Goal: Task Accomplishment & Management: Use online tool/utility

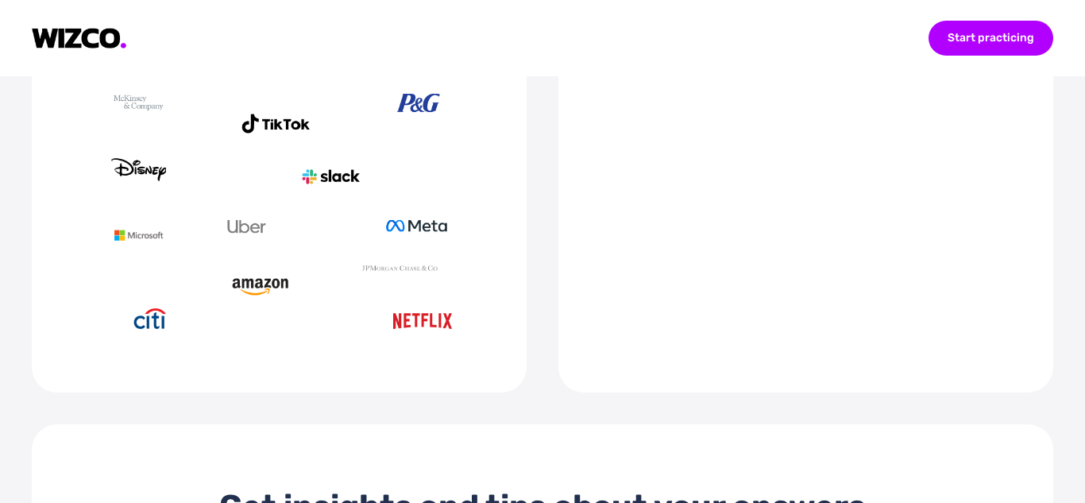
scroll to position [876, 0]
click at [624, 239] on video at bounding box center [805, 180] width 431 height 222
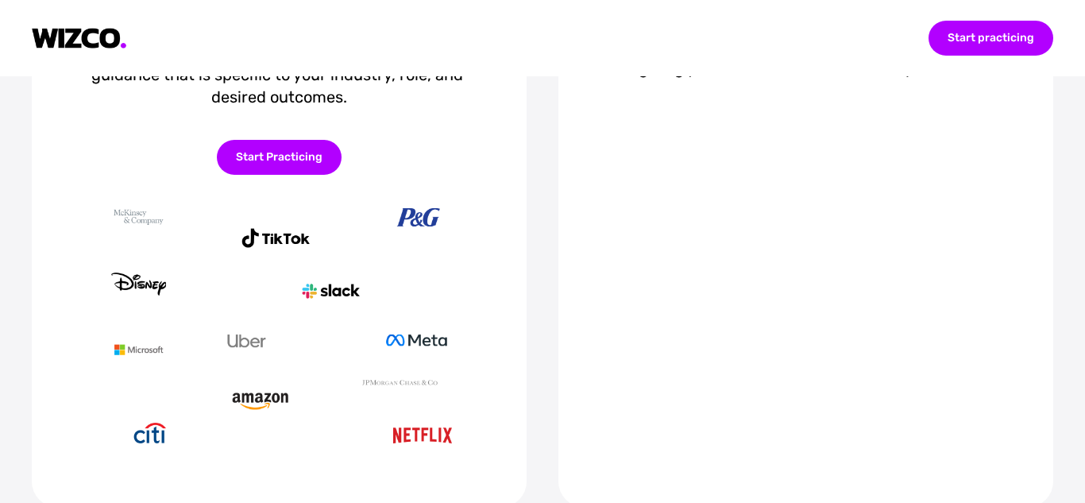
click at [696, 216] on video at bounding box center [805, 294] width 431 height 222
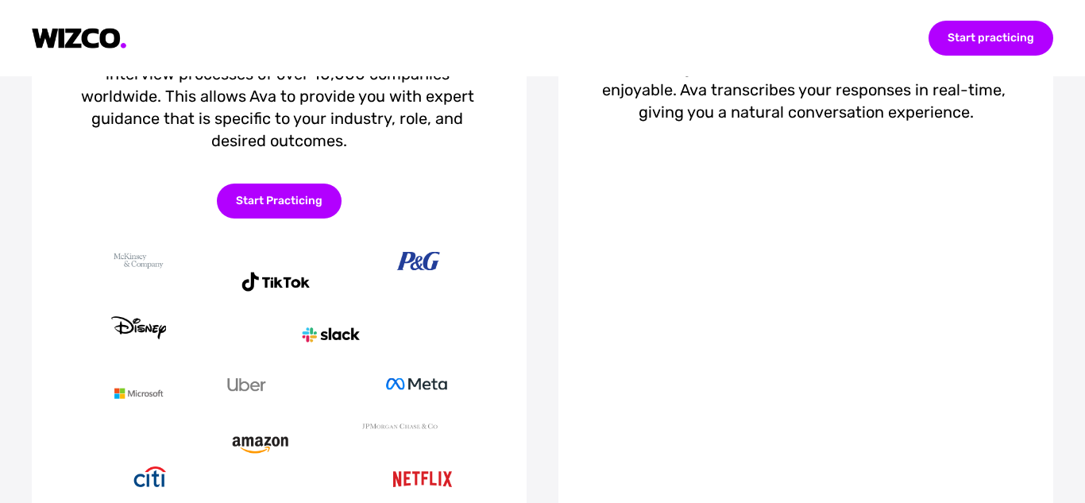
scroll to position [719, 0]
click at [304, 183] on div "Start Practicing" at bounding box center [279, 200] width 125 height 35
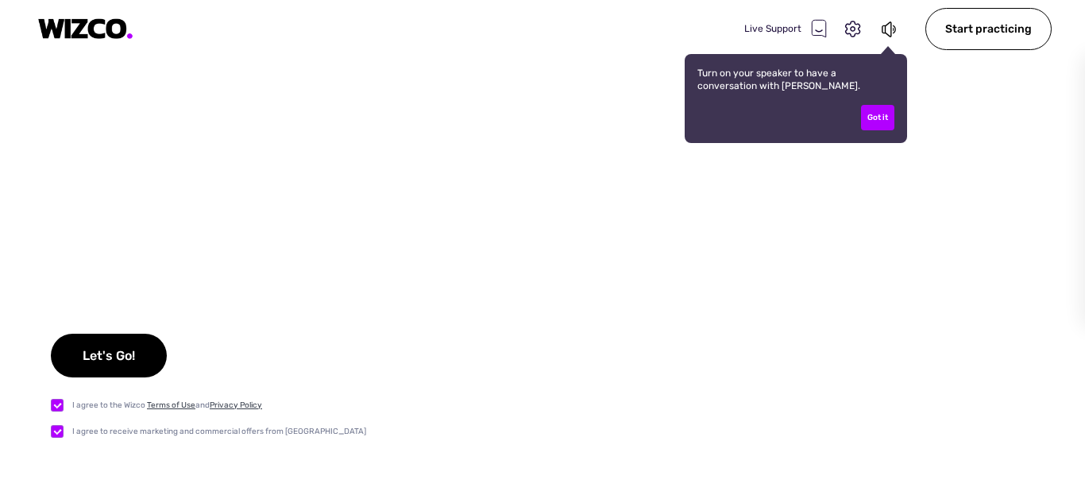
checkbox input "true"
click at [876, 122] on div "Got it" at bounding box center [877, 117] width 33 height 25
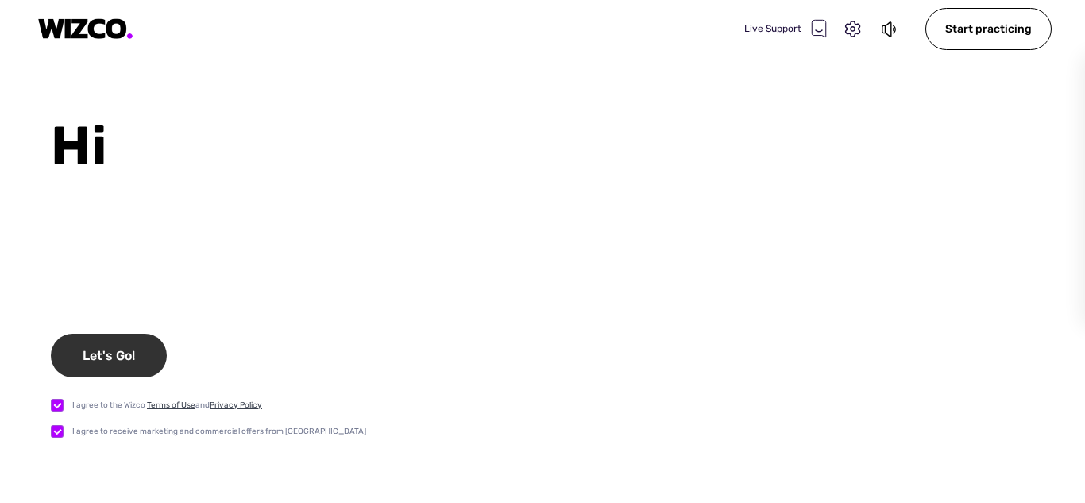
click at [127, 365] on div "Let's Go!" at bounding box center [109, 356] width 116 height 44
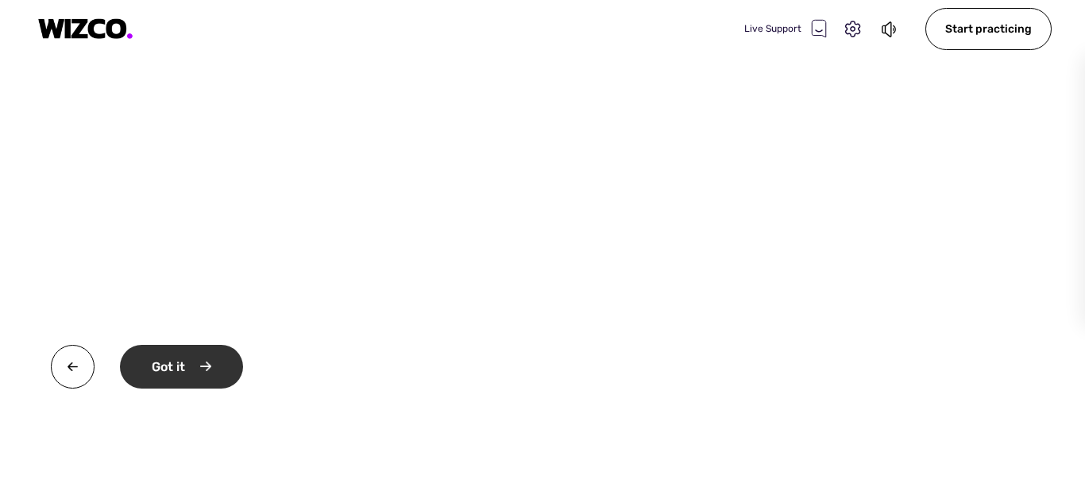
click at [187, 361] on div "Got it" at bounding box center [181, 367] width 123 height 44
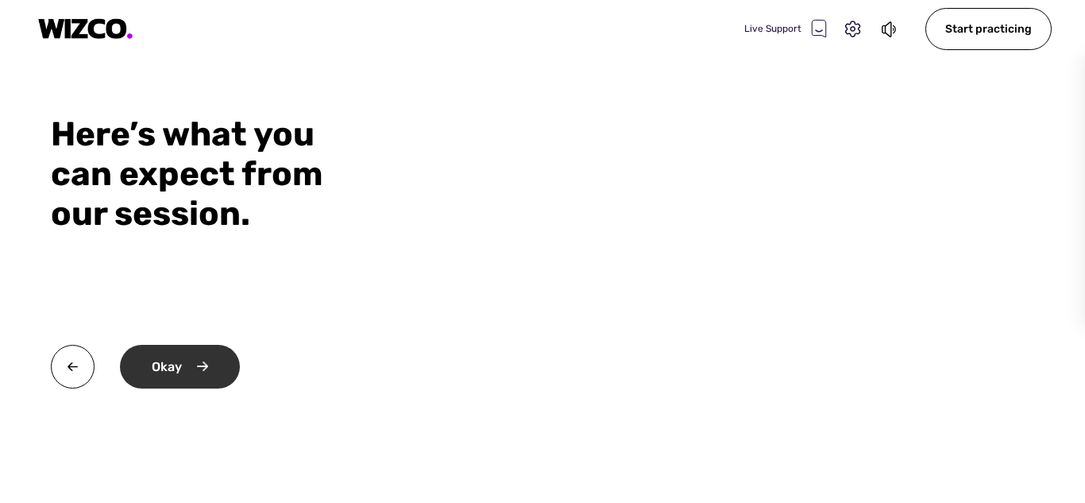
click at [181, 358] on div "Okay" at bounding box center [180, 367] width 120 height 44
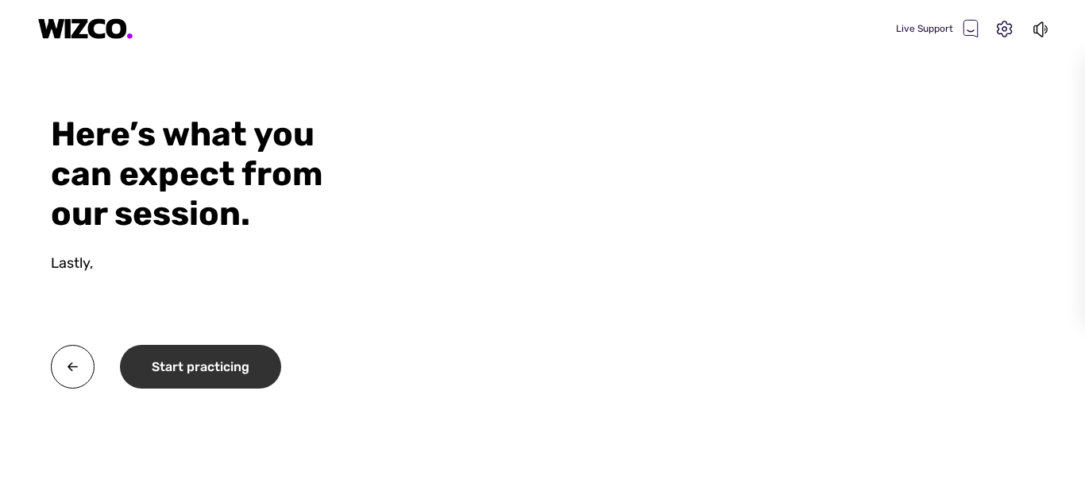
click at [189, 362] on div "Start practicing" at bounding box center [200, 367] width 161 height 44
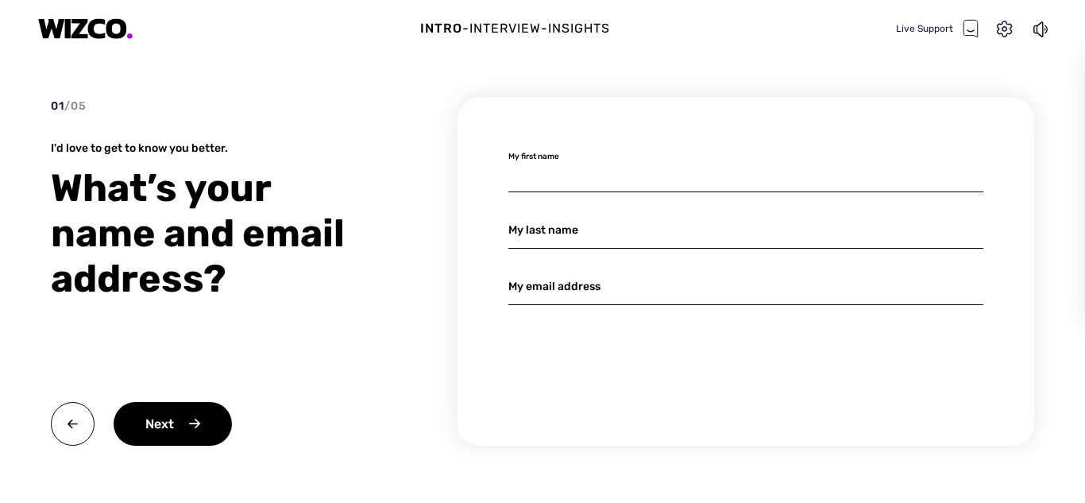
click at [596, 173] on input at bounding box center [745, 173] width 475 height 37
type input "[PERSON_NAME]"
type input "Vyas"
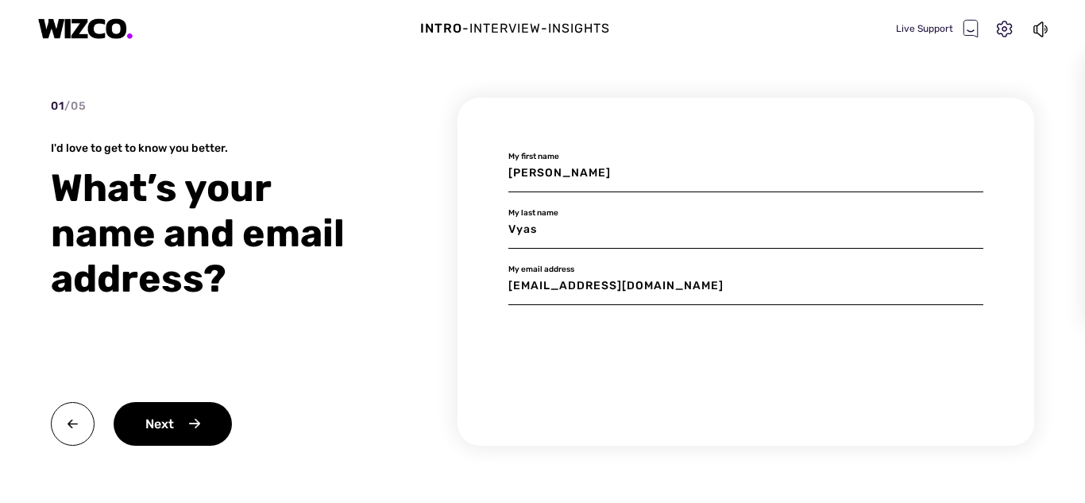
click at [595, 282] on input "[EMAIL_ADDRESS][DOMAIN_NAME]" at bounding box center [745, 286] width 475 height 37
type input "[EMAIL_ADDRESS][DOMAIN_NAME]"
click at [199, 432] on div "Next" at bounding box center [173, 424] width 118 height 44
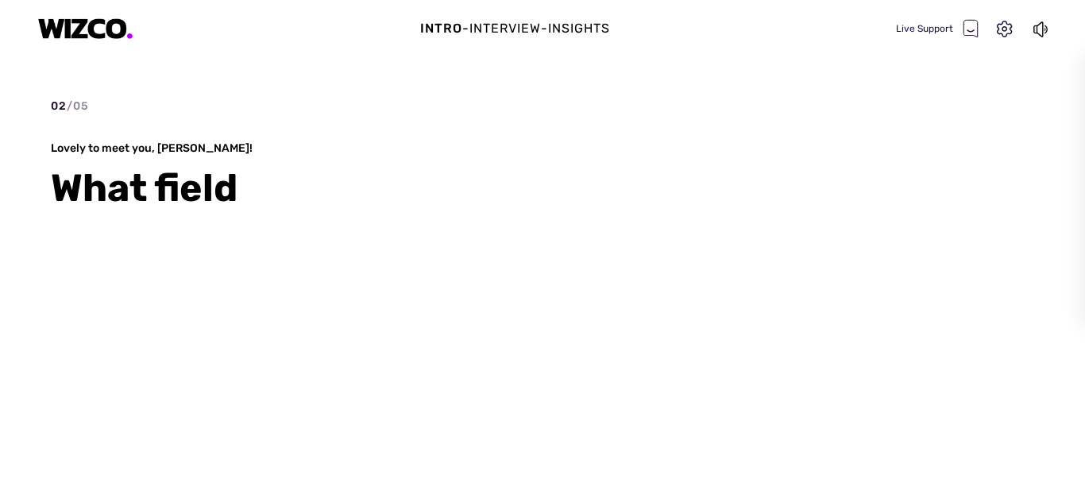
click at [318, 192] on div "What field" at bounding box center [218, 187] width 334 height 45
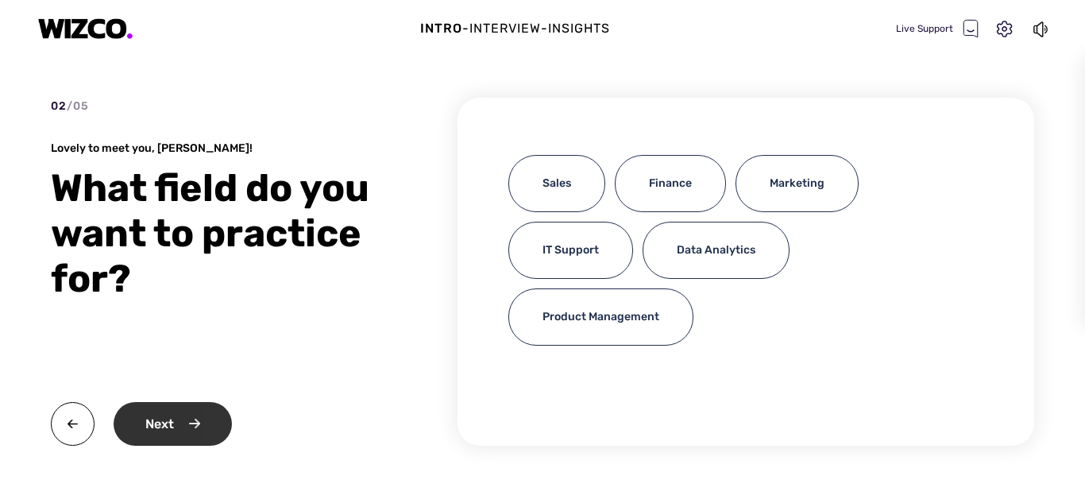
click at [179, 432] on div "Next" at bounding box center [173, 424] width 118 height 44
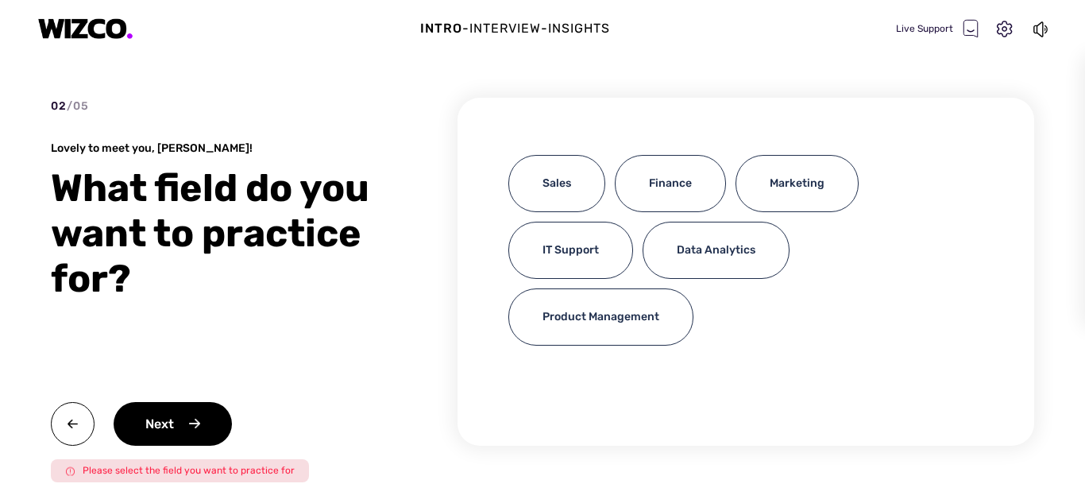
click at [425, 334] on div "02 / 05 Lovely to meet you, [PERSON_NAME]! What field do you want to practice f…" at bounding box center [542, 300] width 983 height 405
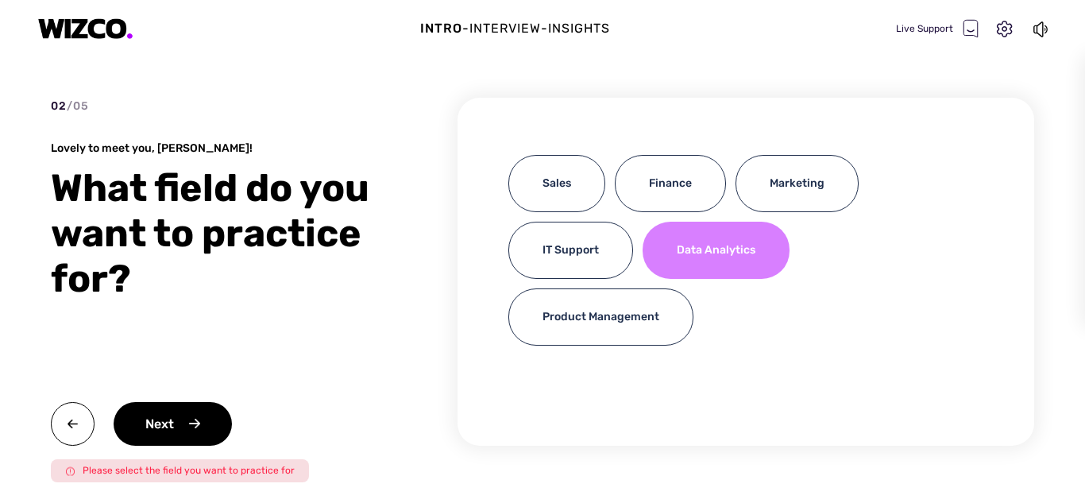
click at [716, 230] on div "Data Analytics" at bounding box center [715, 250] width 147 height 57
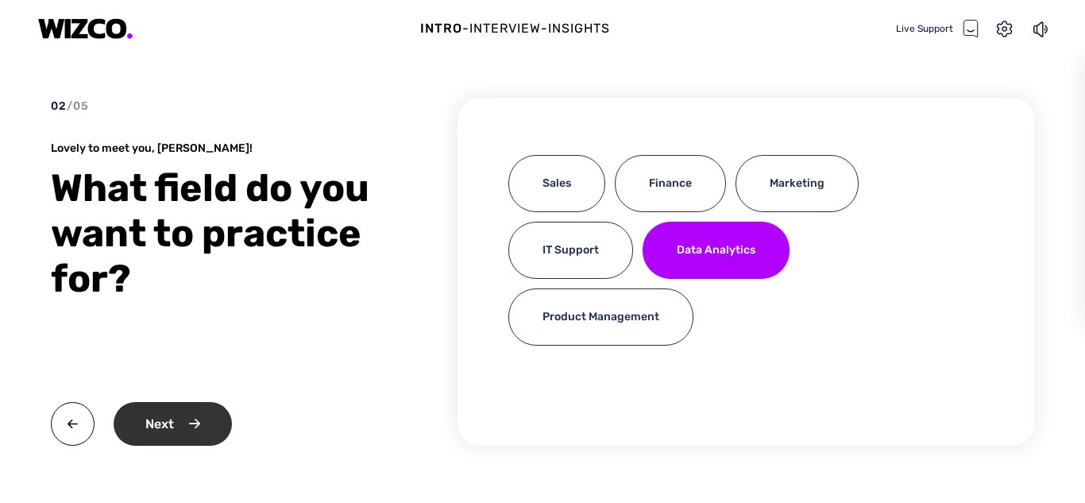
click at [164, 414] on div "Next" at bounding box center [173, 424] width 118 height 44
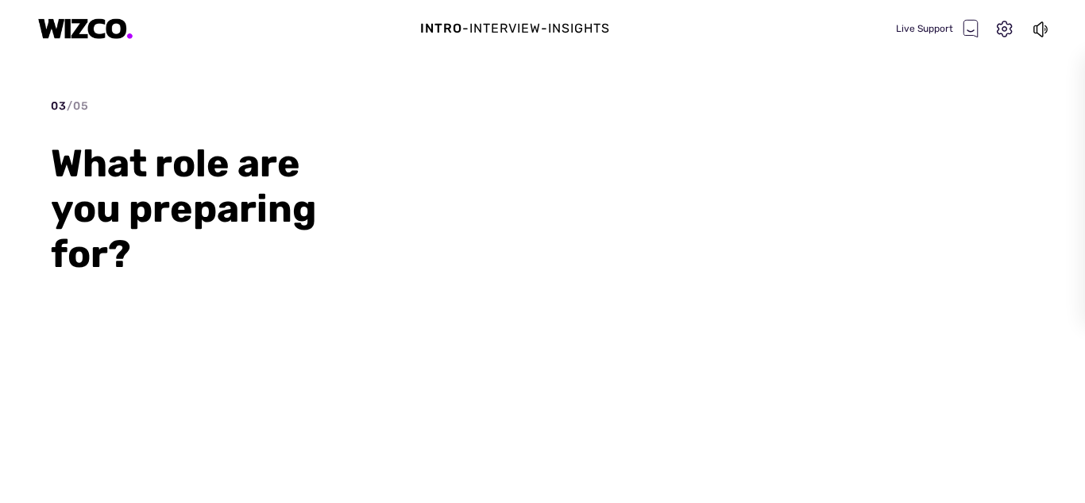
click at [611, 265] on div "03 / 05 What role are you preparing for?" at bounding box center [542, 300] width 983 height 405
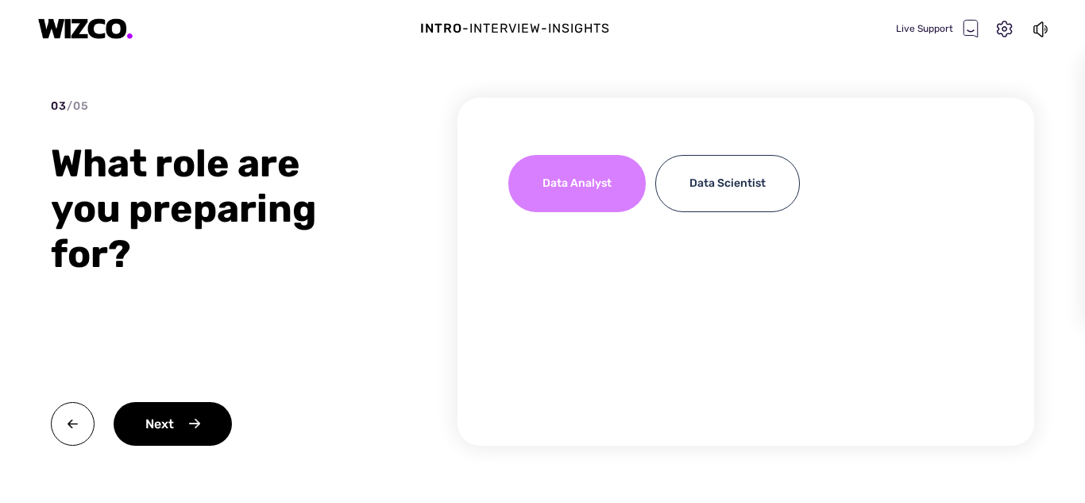
click at [558, 204] on div "Data Analyst" at bounding box center [576, 183] width 137 height 57
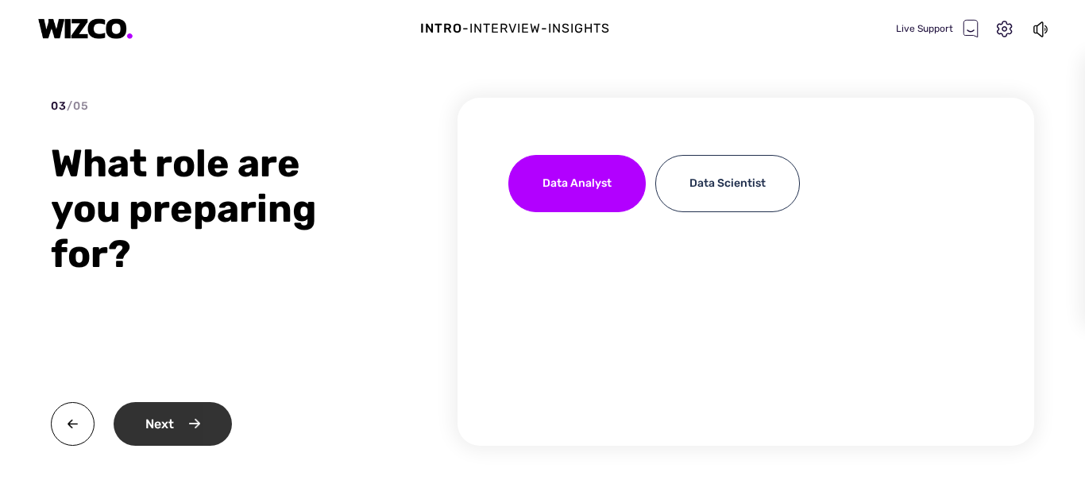
click at [191, 411] on div "Next" at bounding box center [173, 424] width 118 height 44
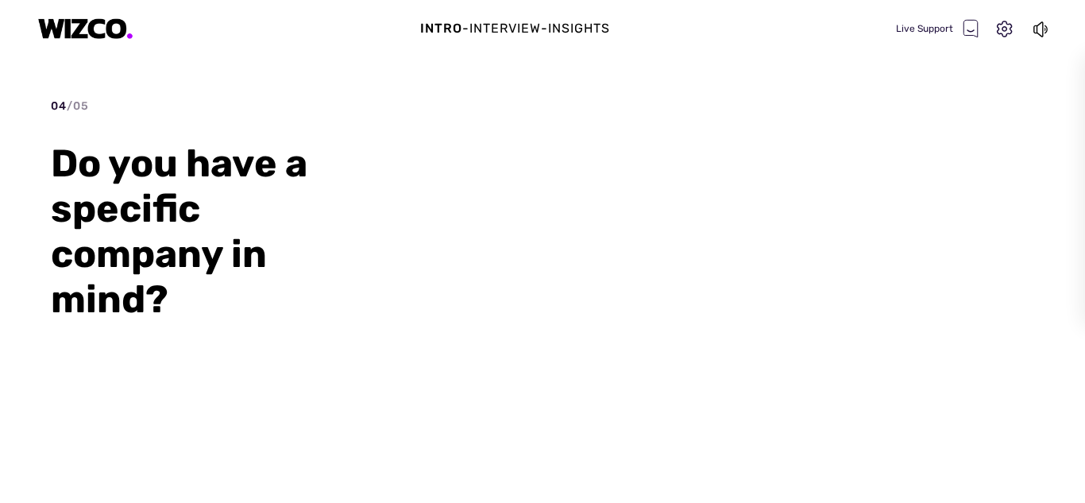
click at [388, 247] on div "04 / 05 Do you have a specific company in mind?" at bounding box center [542, 300] width 983 height 405
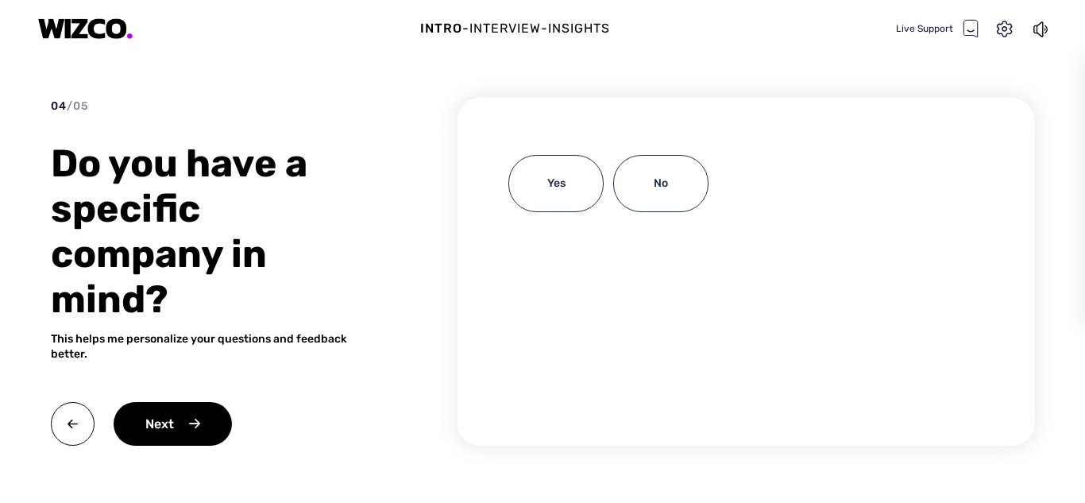
click at [389, 234] on div "04 / 05 Do you have a specific company in mind? This helps me personalize your …" at bounding box center [542, 300] width 983 height 405
click at [635, 173] on div "No" at bounding box center [660, 183] width 95 height 57
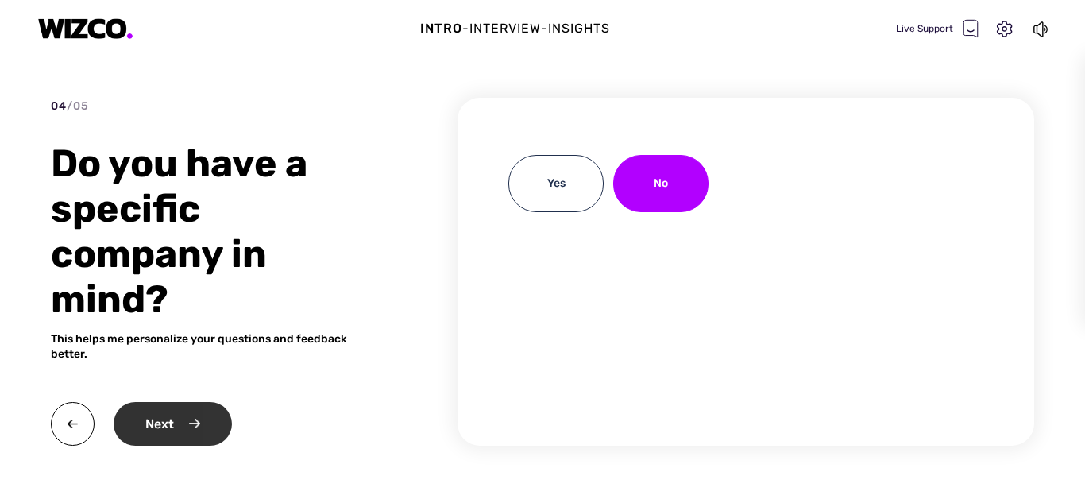
click at [158, 430] on div "Next" at bounding box center [173, 424] width 118 height 44
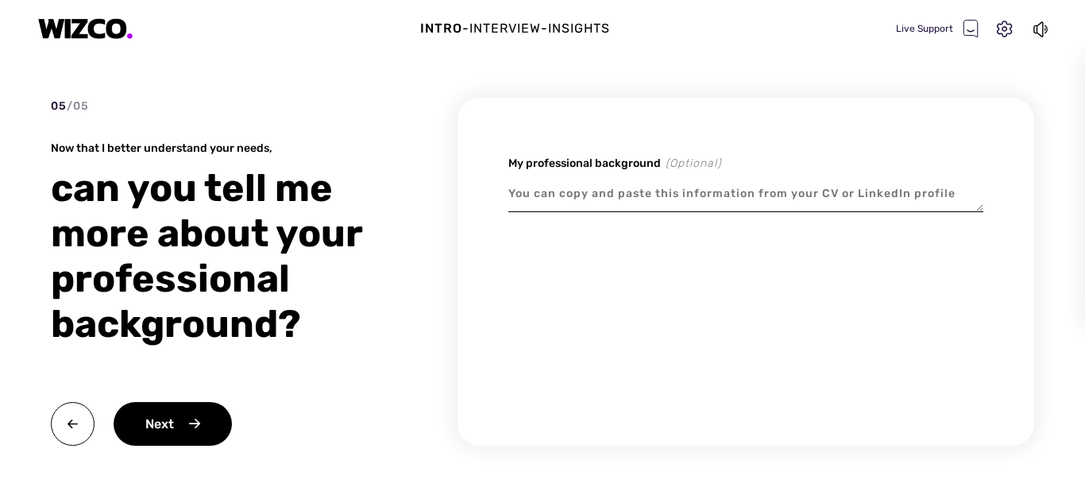
click at [469, 206] on div "My professional background (Optional)" at bounding box center [745, 272] width 577 height 348
click at [560, 191] on textarea at bounding box center [745, 194] width 475 height 37
click at [963, 208] on textarea at bounding box center [745, 194] width 475 height 37
click at [812, 198] on textarea at bounding box center [745, 194] width 475 height 37
type textarea "x"
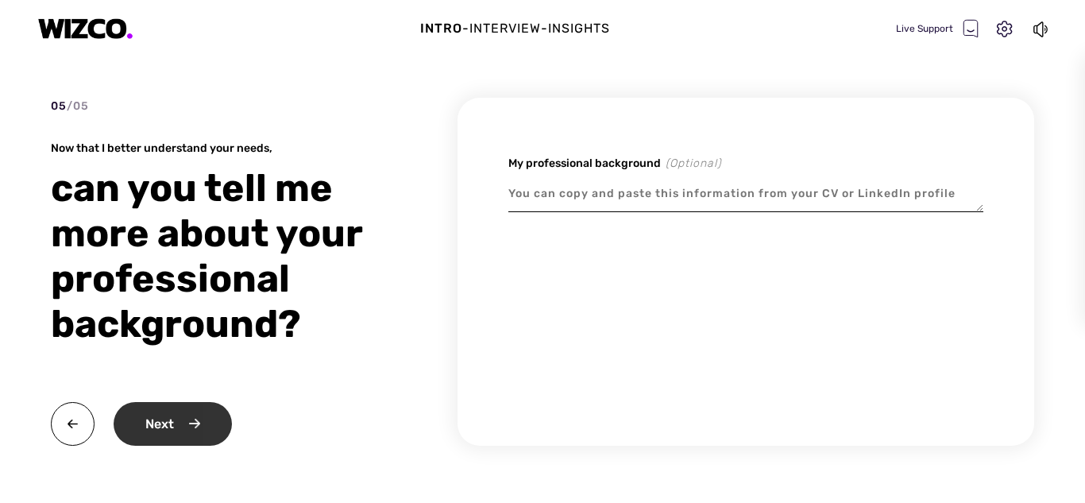
click at [187, 426] on div "Next" at bounding box center [173, 424] width 118 height 44
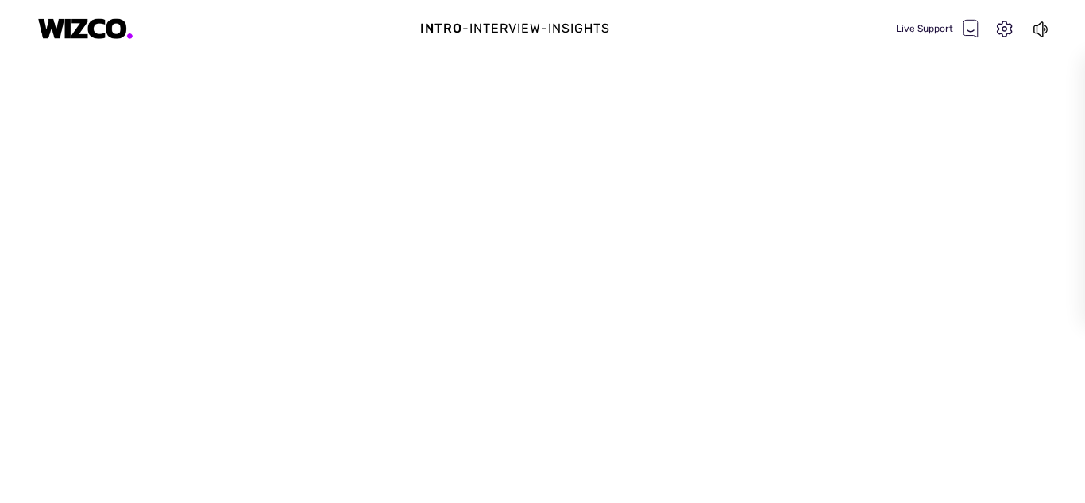
click at [539, 240] on div at bounding box center [542, 308] width 1085 height 388
click at [539, 240] on div "Great!" at bounding box center [542, 308] width 1085 height 388
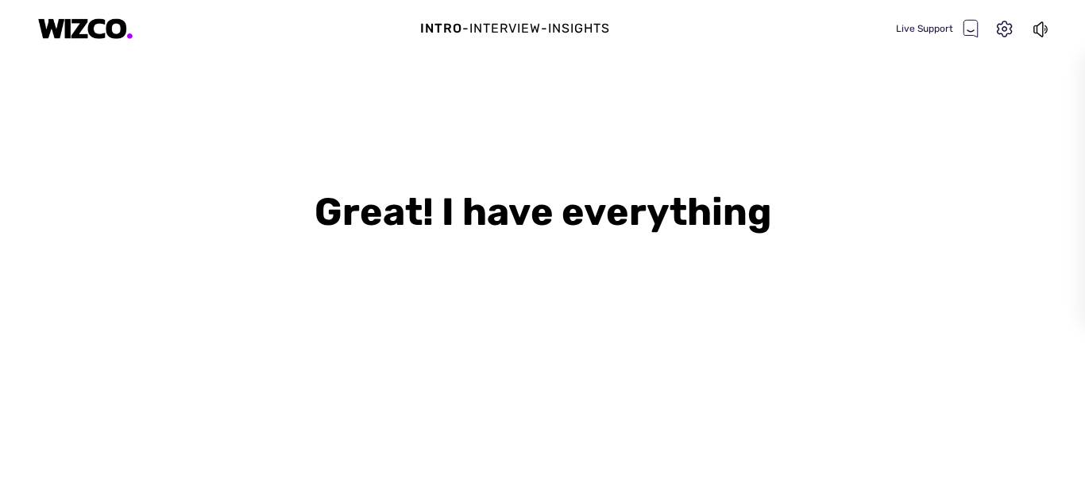
click at [552, 212] on div "Great! I have everything" at bounding box center [542, 211] width 767 height 45
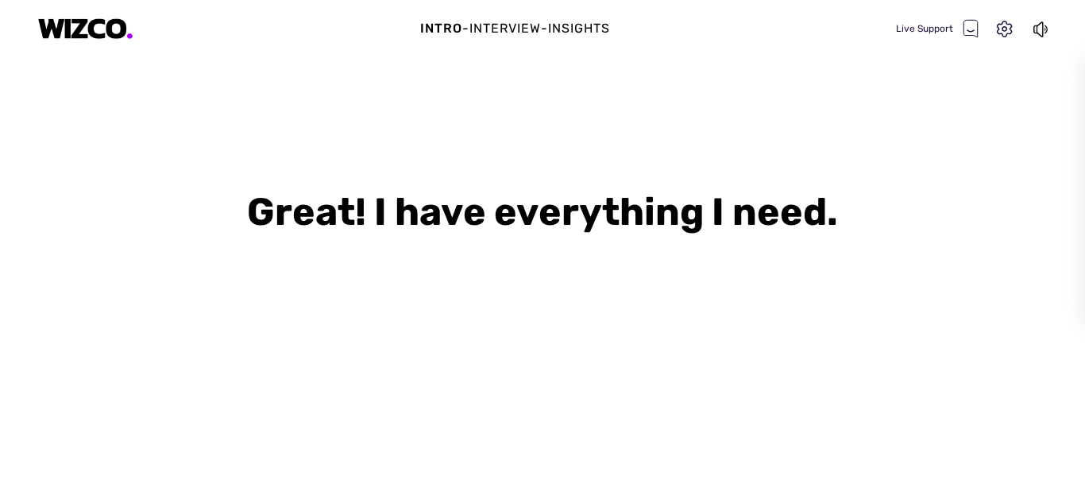
click at [552, 212] on div "Great! I have everything I need." at bounding box center [542, 211] width 767 height 45
click at [530, 293] on div "Great! I have everything I need. I'll ask you five" at bounding box center [542, 308] width 1085 height 388
click at [530, 293] on div "Great! I have everything I need. I'll ask you five questions" at bounding box center [542, 308] width 1085 height 388
click at [556, 265] on div "I'll ask you five questions that are tailored" at bounding box center [542, 261] width 271 height 21
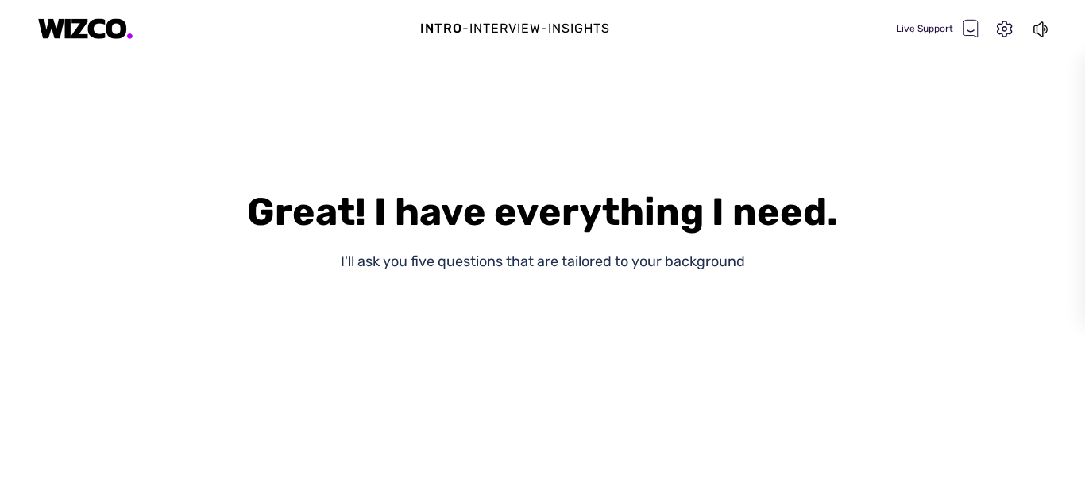
click at [552, 318] on div "Great! I have everything I need. I'll ask you five questions that are tailored …" at bounding box center [542, 308] width 1085 height 388
click at [534, 165] on div "Great! I have everything I need. I'll ask you five questions that are tailored …" at bounding box center [542, 308] width 1085 height 388
click at [541, 233] on div "Great! I have everything I need." at bounding box center [542, 211] width 767 height 45
click at [599, 145] on div "Great! I have everything I need. I'll ask you five questions that are tailored …" at bounding box center [542, 308] width 1085 height 388
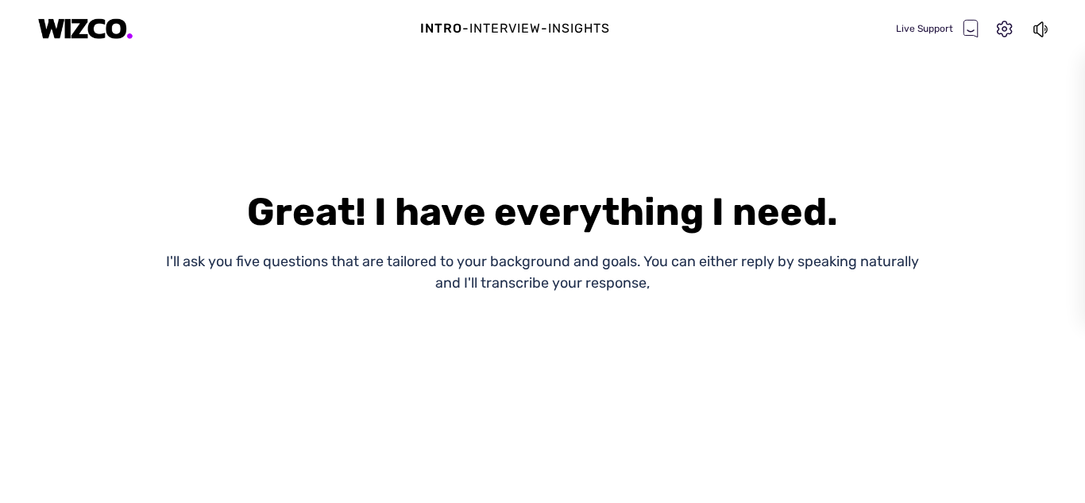
click at [653, 162] on div "Great! I have everything I need. I'll ask you five questions that are tailored …" at bounding box center [542, 308] width 1085 height 388
click at [428, 260] on div "I'll ask you five questions that are tailored to your background and goals. You…" at bounding box center [542, 272] width 767 height 43
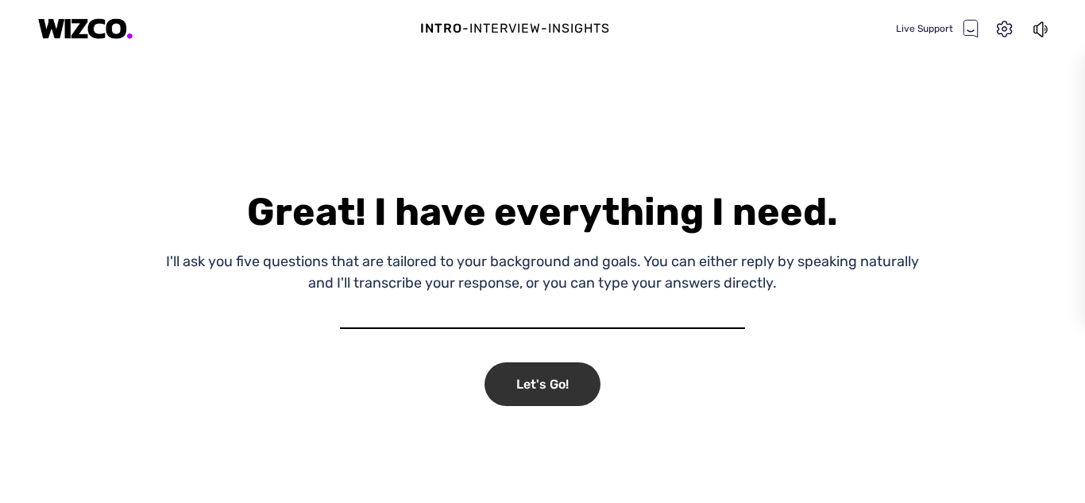
click at [534, 383] on div "Let's Go!" at bounding box center [542, 384] width 116 height 44
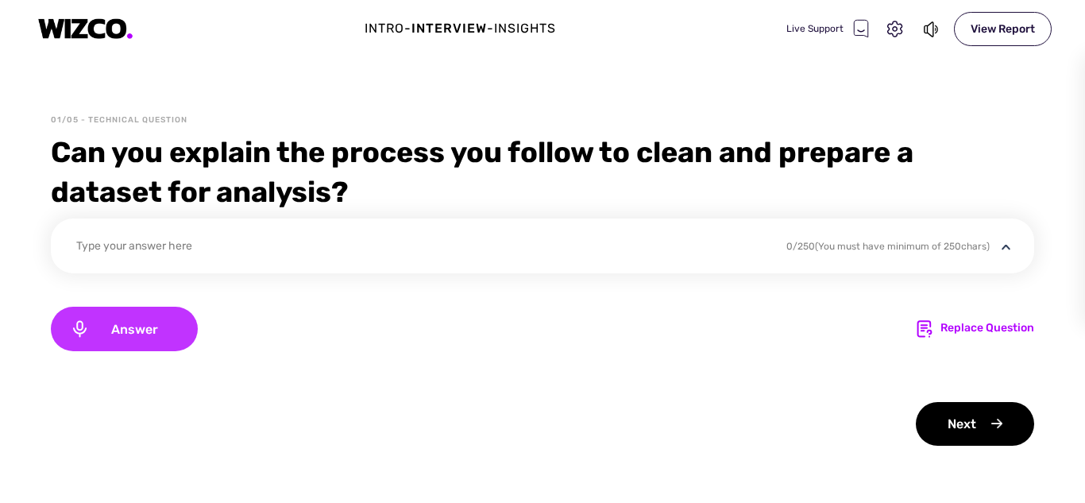
click at [163, 326] on span "Answer" at bounding box center [134, 329] width 89 height 15
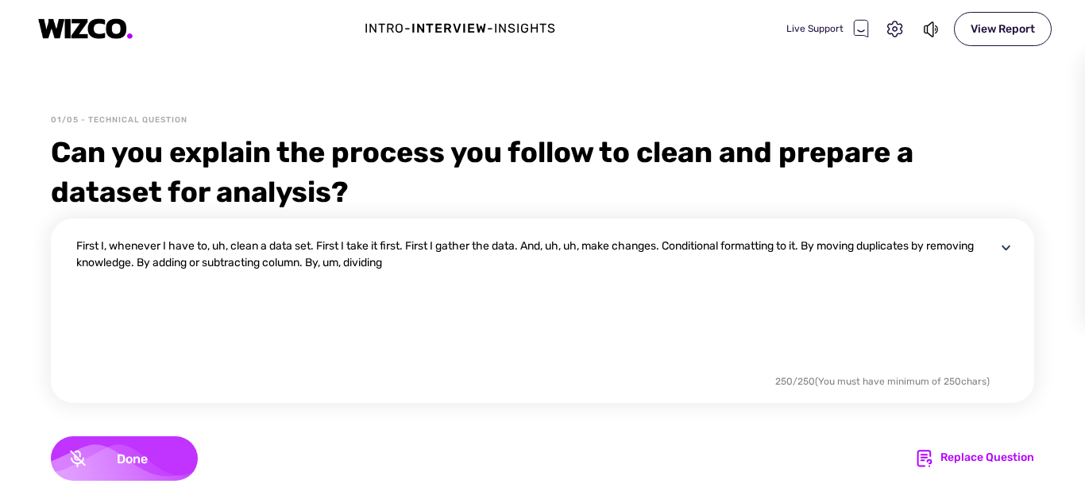
click at [133, 444] on div "Done" at bounding box center [124, 458] width 147 height 44
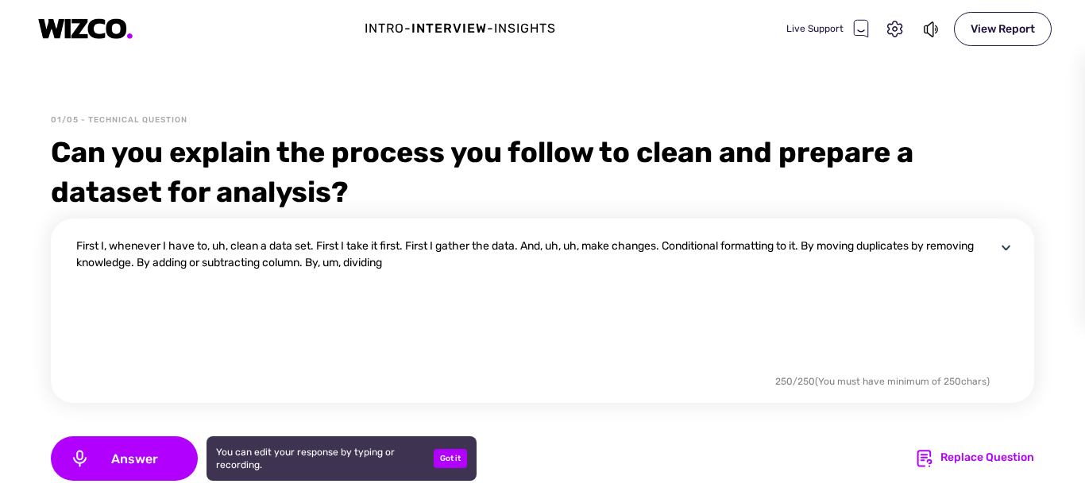
scroll to position [122, 0]
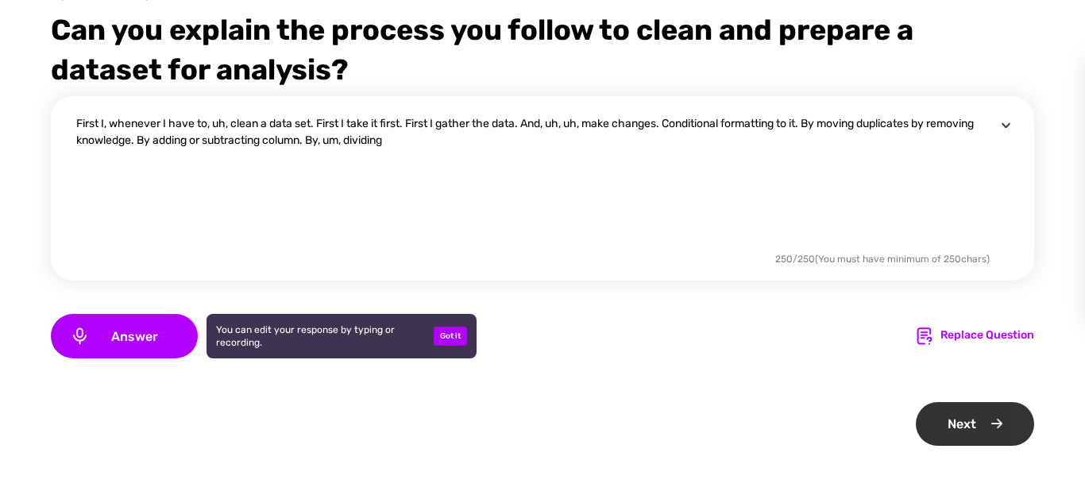
click at [934, 428] on div "Next" at bounding box center [975, 424] width 118 height 44
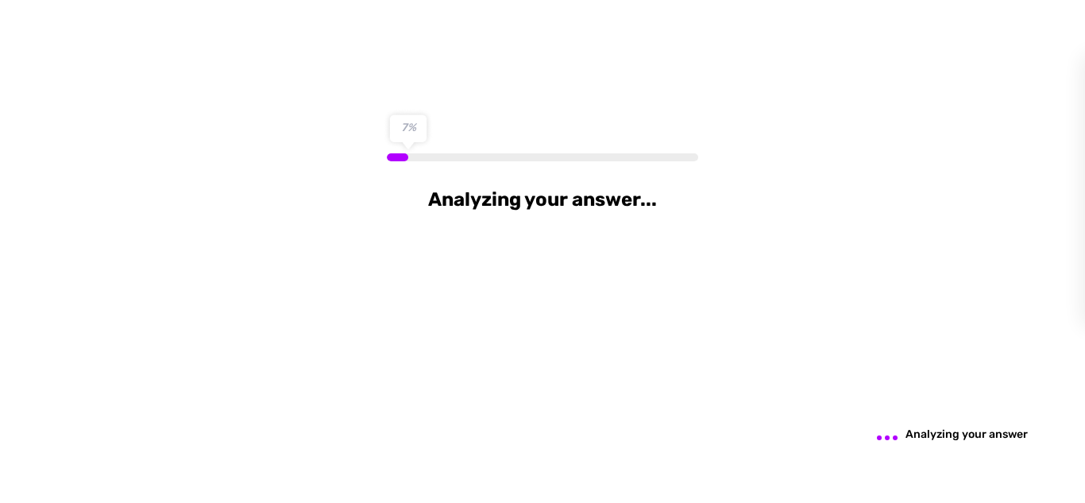
scroll to position [0, 0]
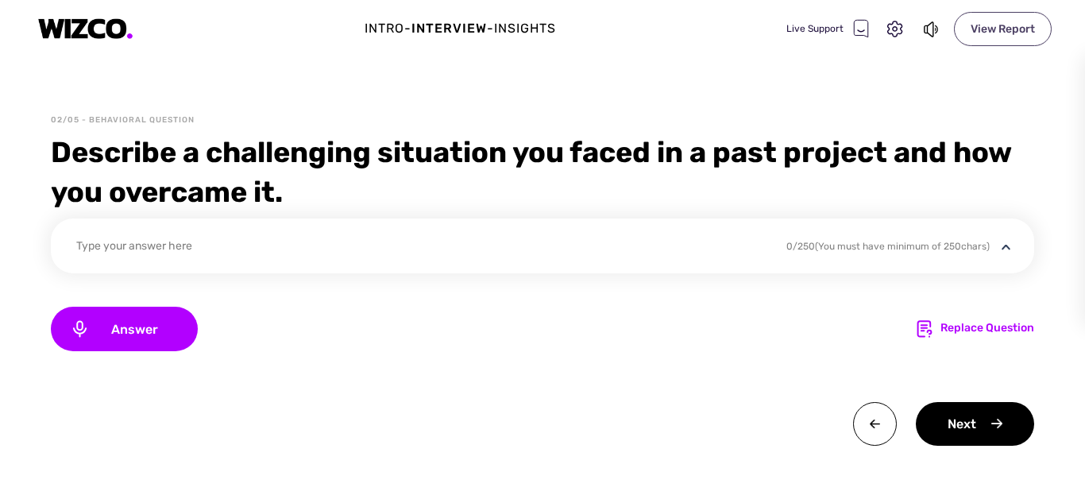
click at [986, 34] on div "View Report" at bounding box center [1003, 29] width 98 height 34
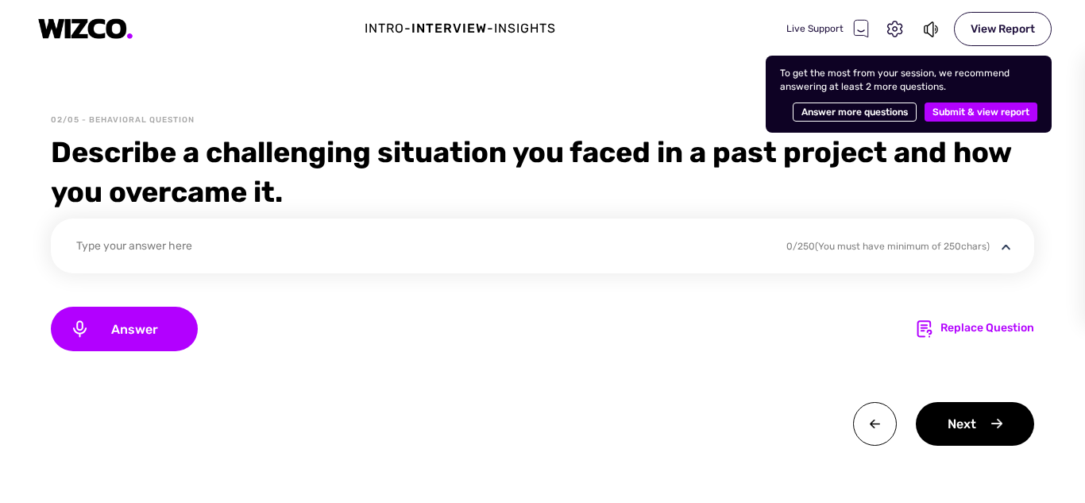
click at [693, 257] on div "Type your answer here" at bounding box center [420, 247] width 689 height 21
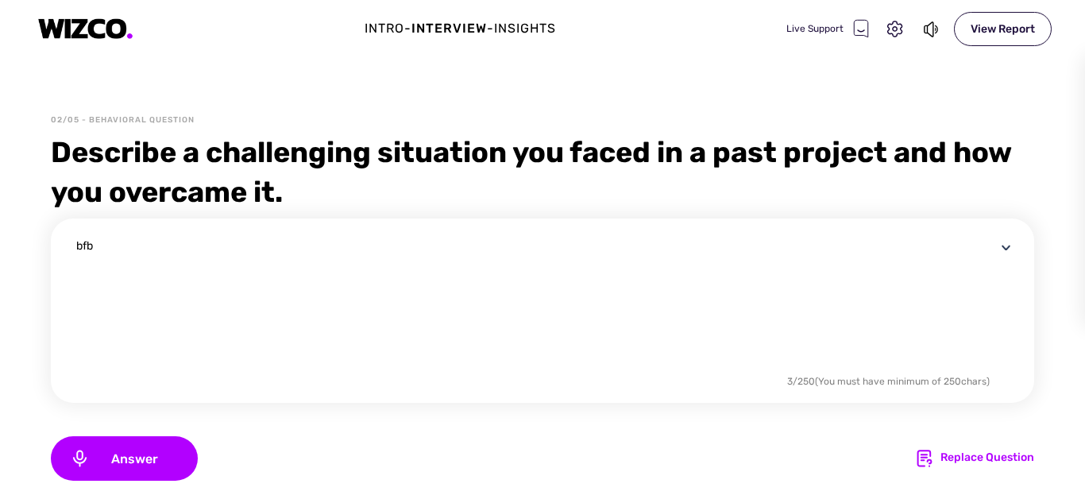
scroll to position [122, 0]
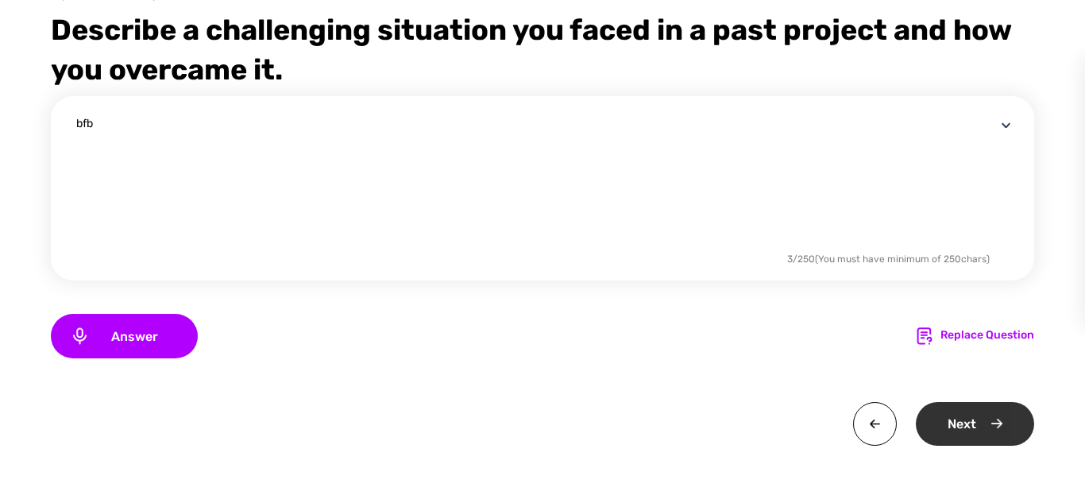
type textarea "bfb"
click at [965, 430] on div "Next" at bounding box center [975, 424] width 118 height 44
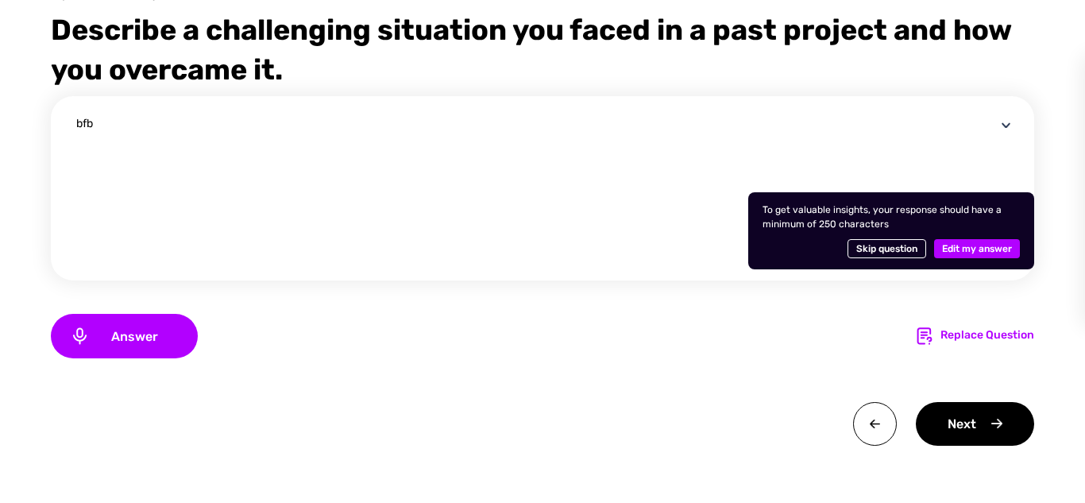
click at [862, 254] on span "Skip question" at bounding box center [886, 248] width 61 height 19
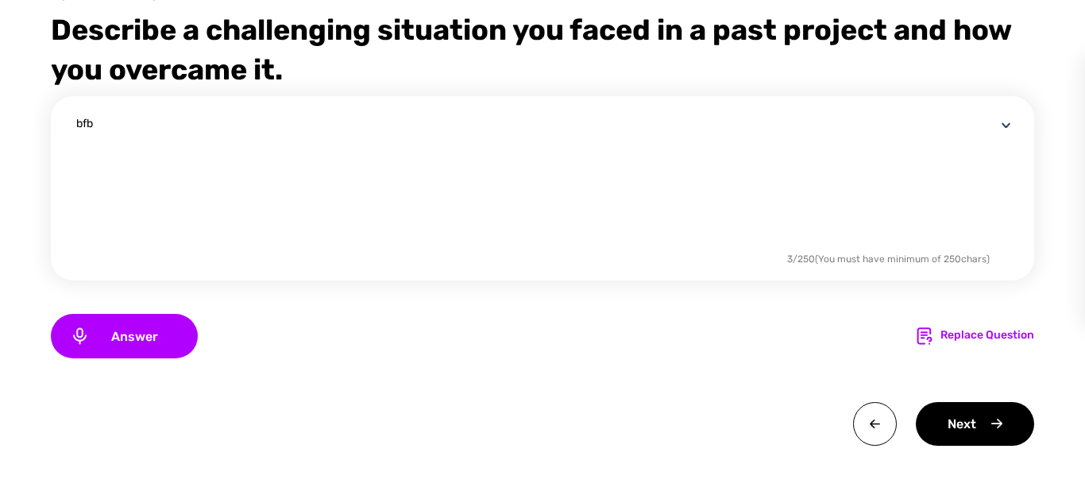
scroll to position [0, 0]
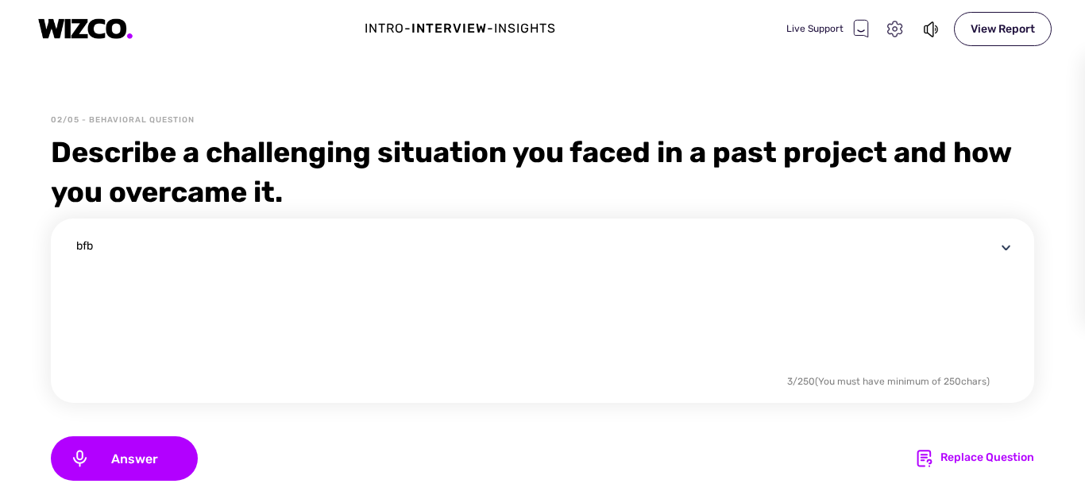
click at [887, 29] on icon at bounding box center [895, 29] width 21 height 21
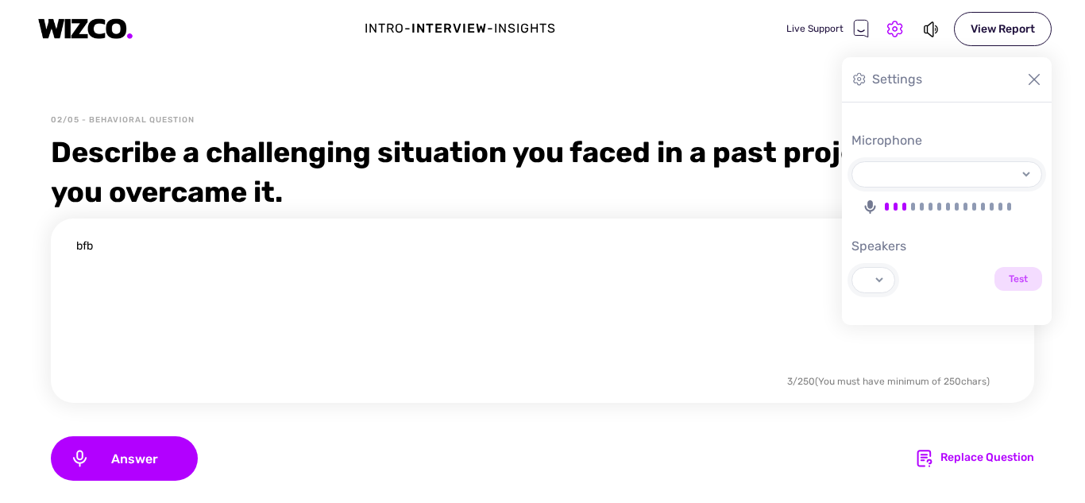
select select "8666a0cb03e540de7e246d14732a9d58eefb0595a3e63d35799d2956370adda5"
select select "default"
click at [792, 25] on div "Live Support" at bounding box center [827, 28] width 83 height 19
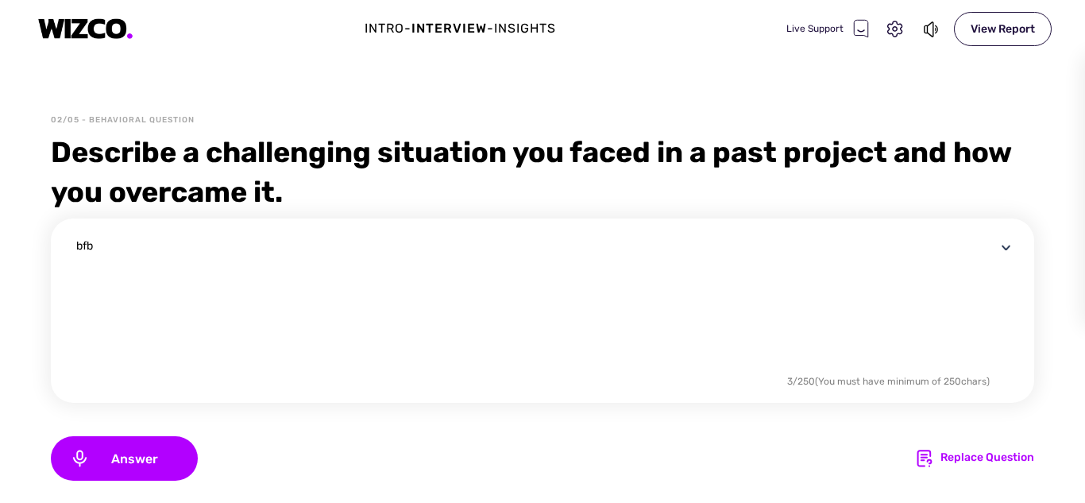
click at [527, 25] on div "Insights" at bounding box center [525, 28] width 62 height 19
click at [102, 20] on img at bounding box center [85, 28] width 95 height 21
